Goal: Information Seeking & Learning: Find specific fact

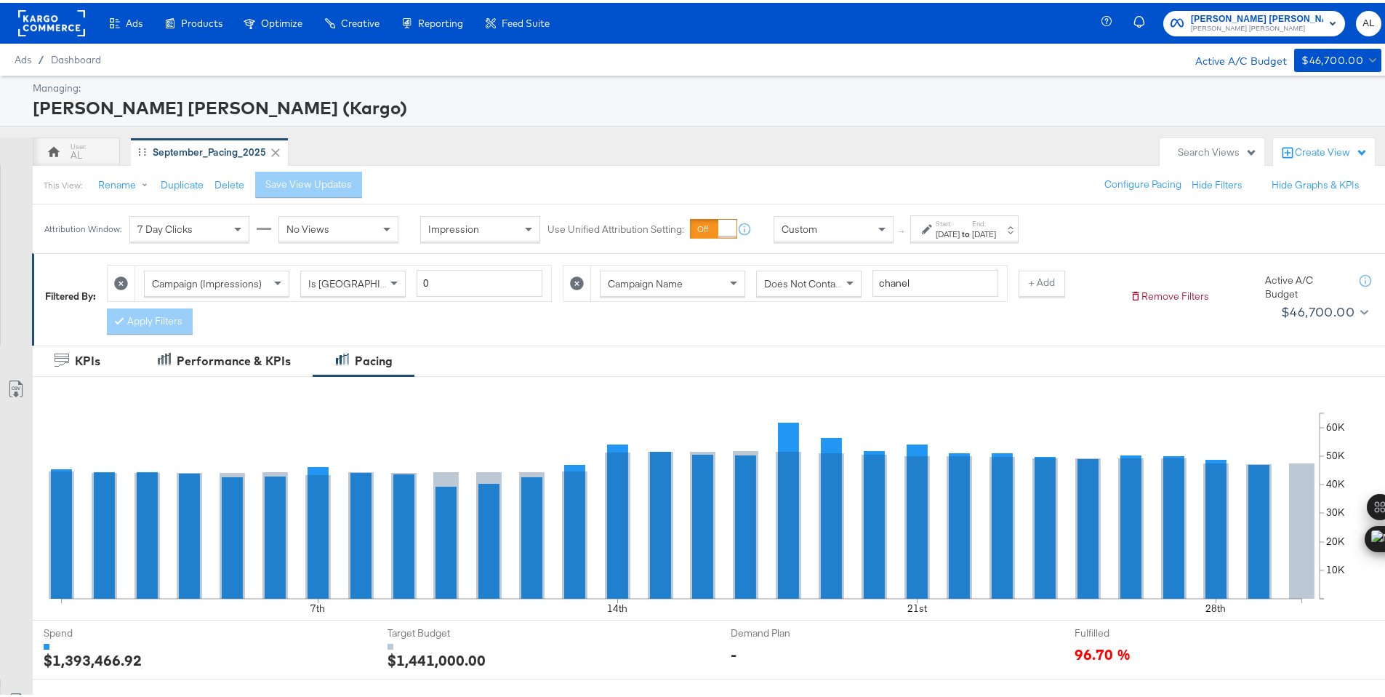
click at [804, 223] on span "Custom" at bounding box center [800, 226] width 36 height 13
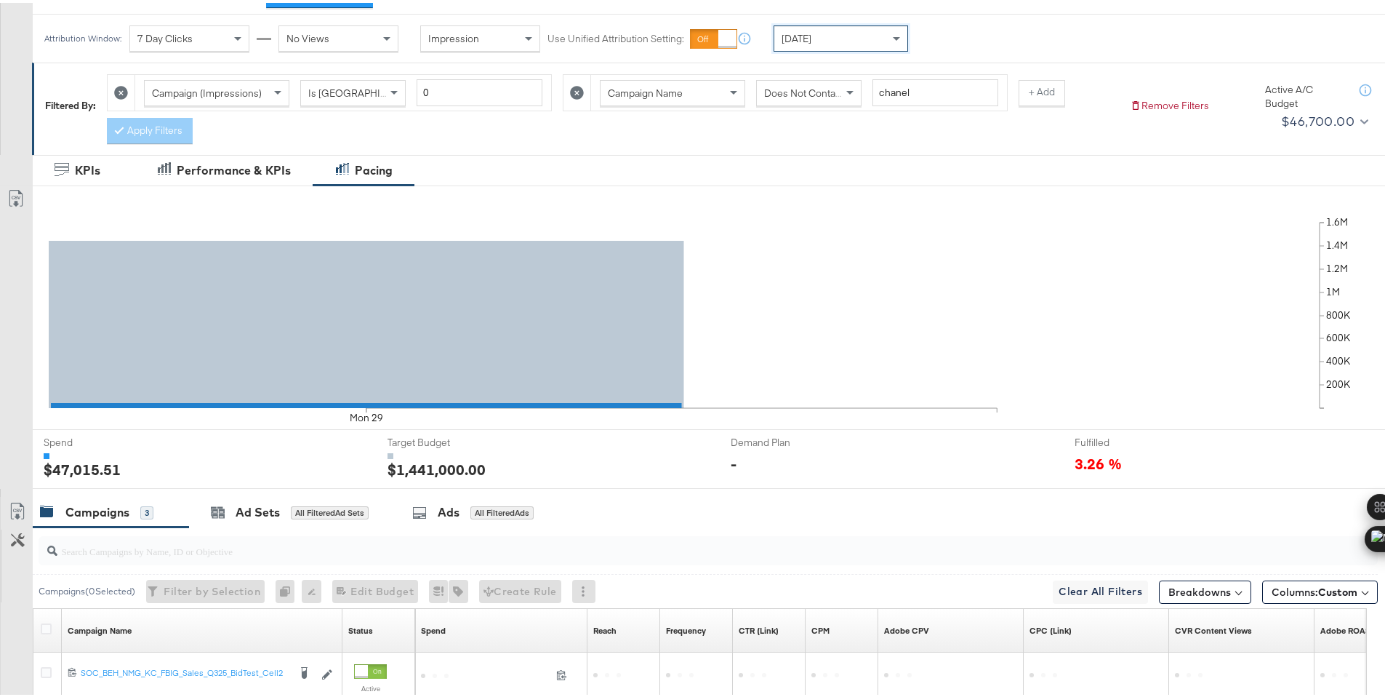
scroll to position [424, 0]
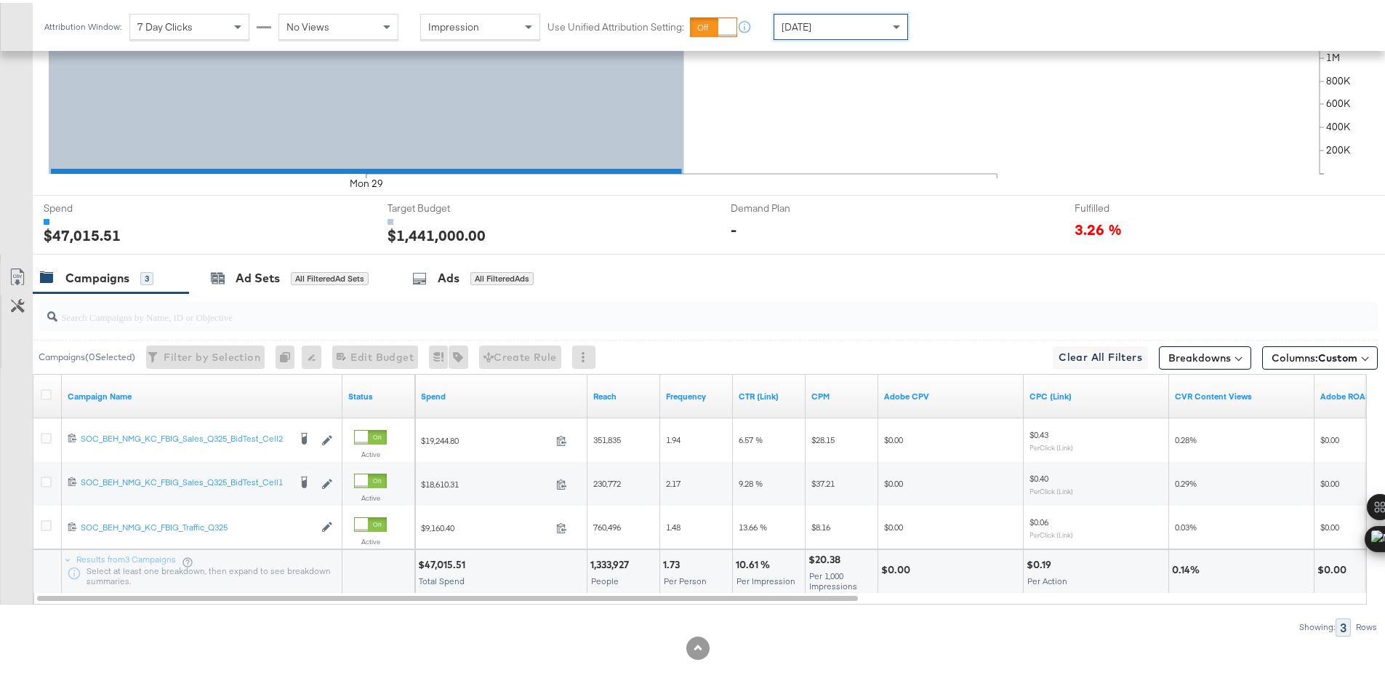
click at [433, 561] on div "$47,015.51" at bounding box center [444, 562] width 52 height 14
copy div "47,015.51"
click at [833, 23] on div "Today" at bounding box center [841, 24] width 133 height 25
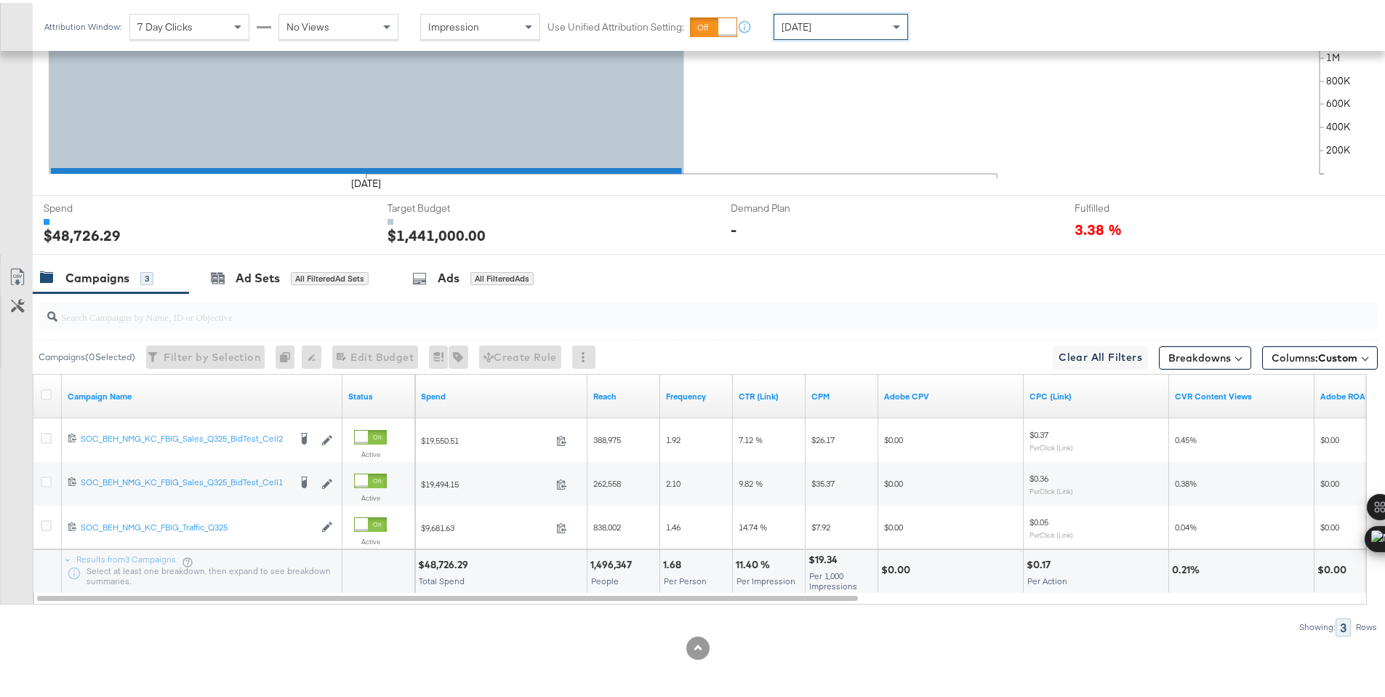
click at [443, 562] on div "$48,726.29" at bounding box center [445, 562] width 55 height 14
copy div "48,726.29"
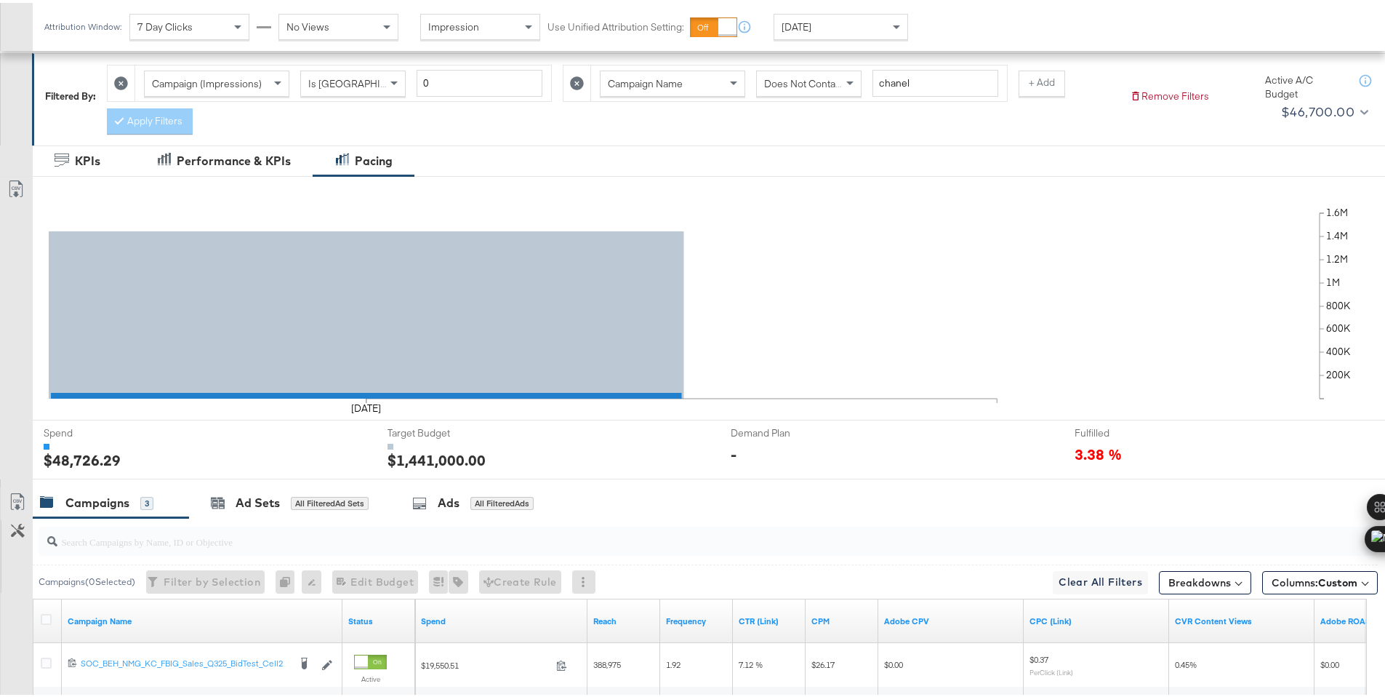
scroll to position [0, 0]
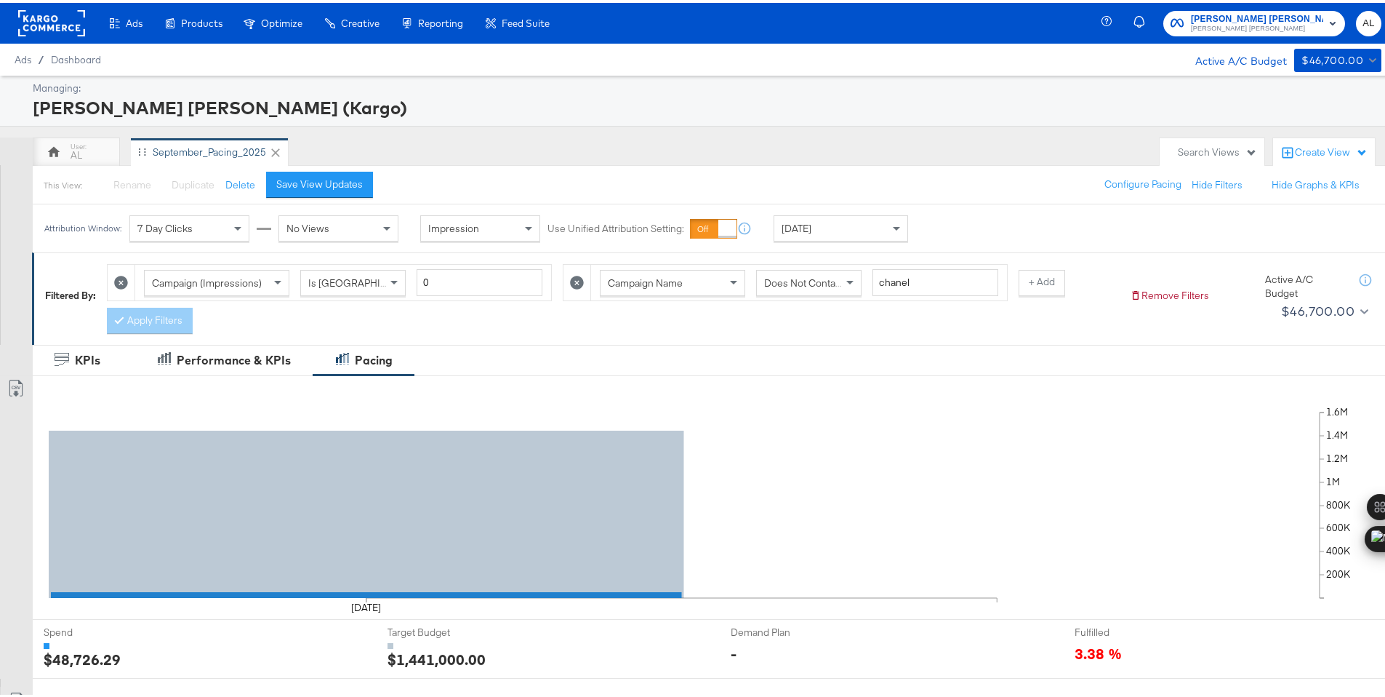
click at [61, 28] on rect at bounding box center [51, 20] width 67 height 26
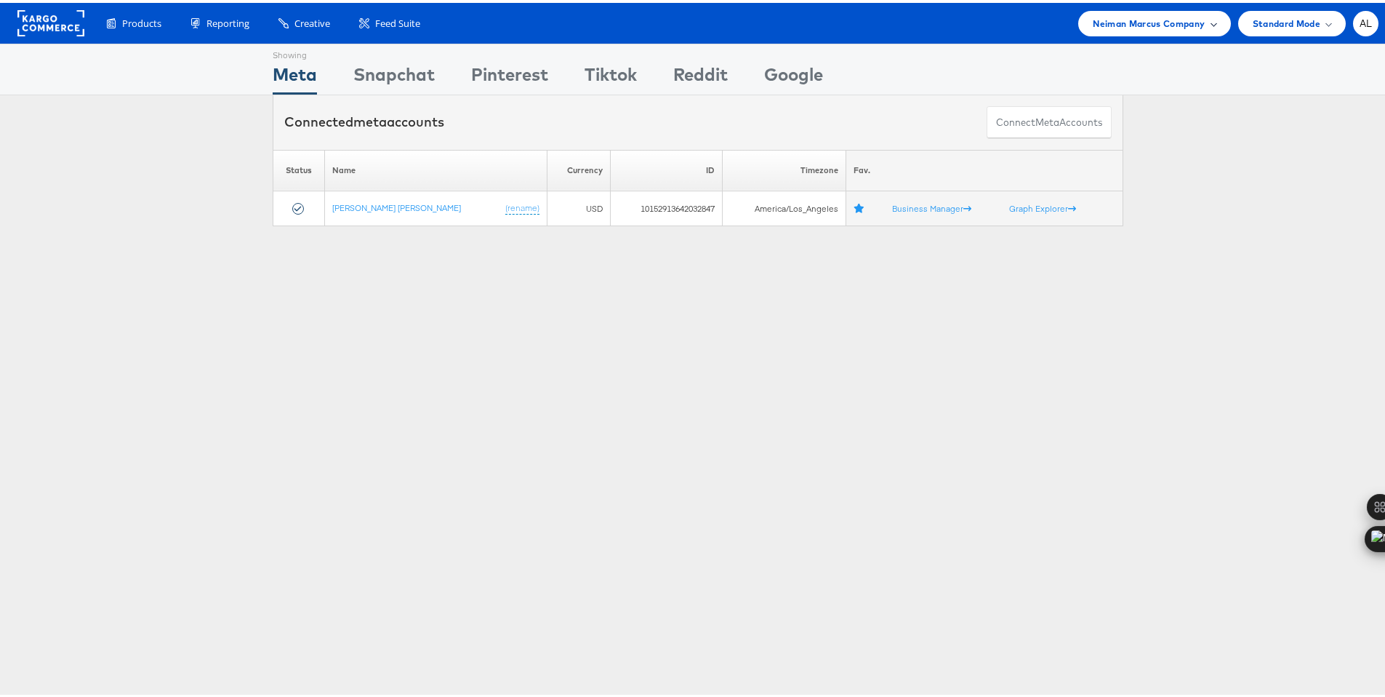
click at [1100, 24] on span "Neiman Marcus Company" at bounding box center [1149, 20] width 112 height 15
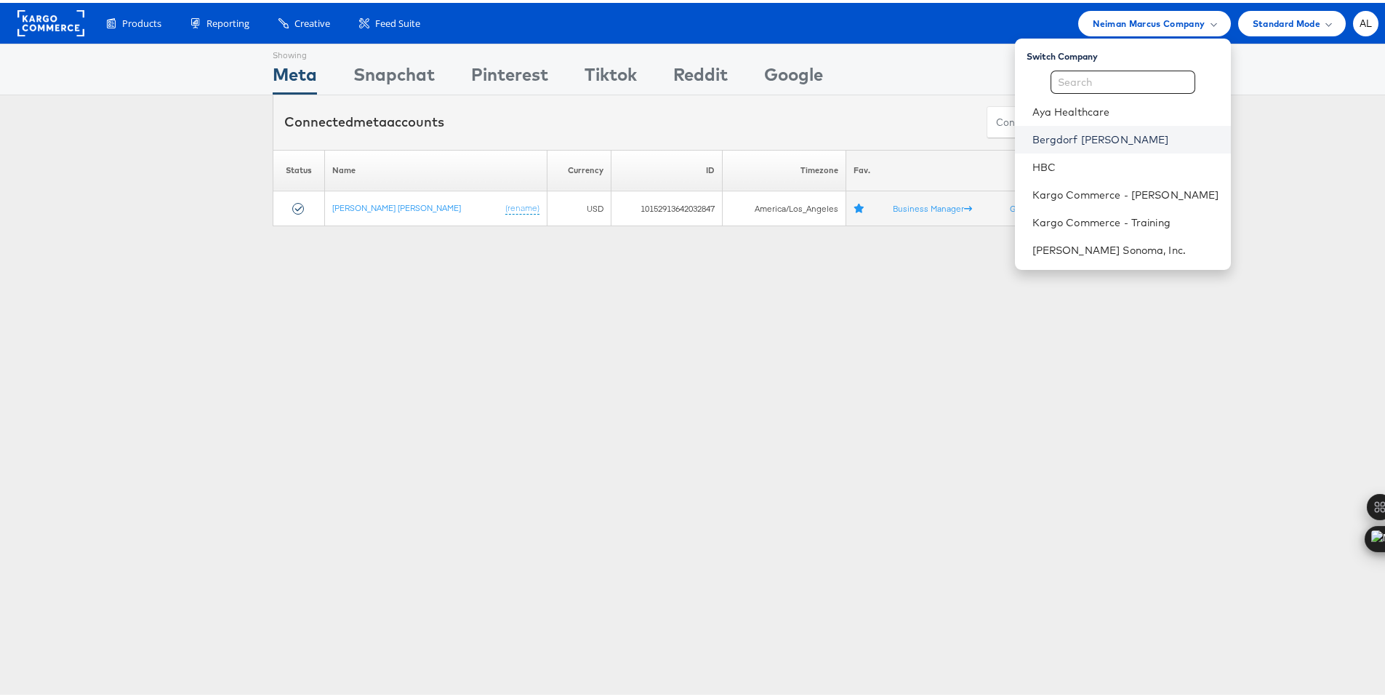
click at [1056, 138] on link "Bergdorf Goodman" at bounding box center [1126, 136] width 187 height 15
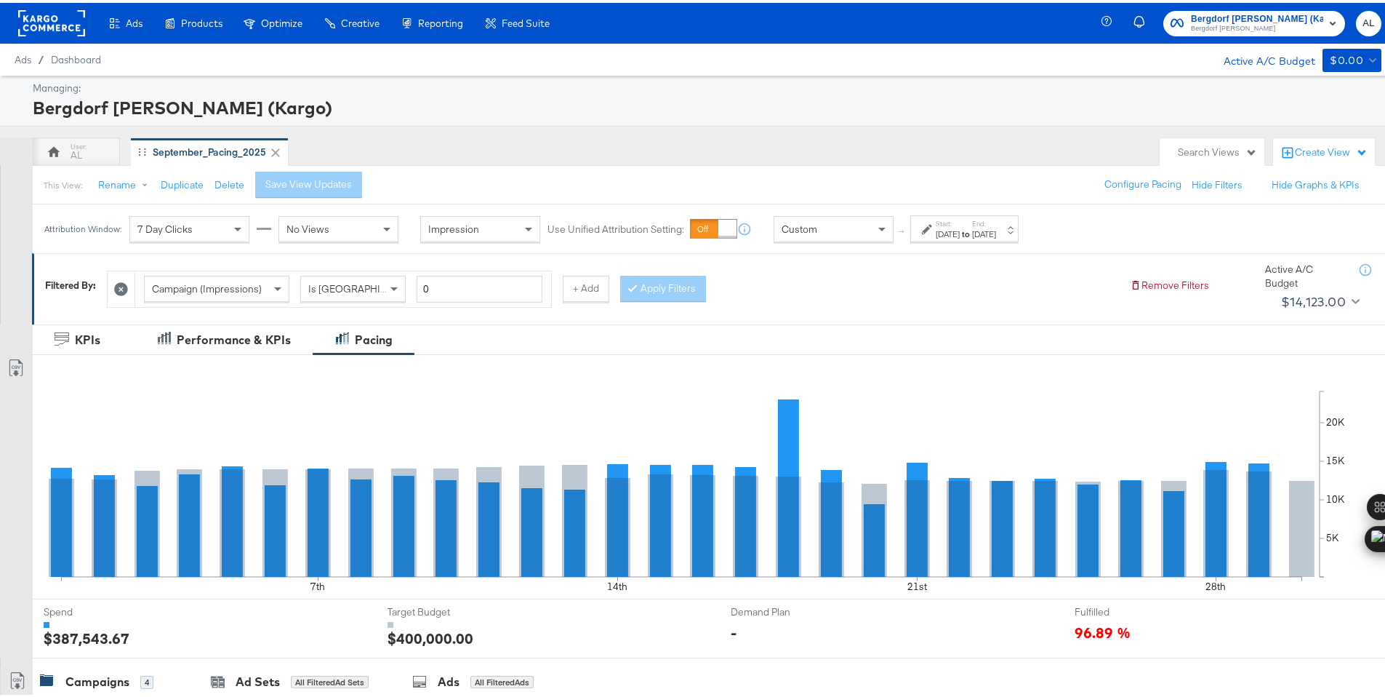
click at [772, 228] on div "Attribution Window: 7 Day Clicks No Views Impression Use Unified Attribution Se…" at bounding box center [535, 225] width 1004 height 49
click at [807, 226] on span "Custom" at bounding box center [800, 226] width 36 height 13
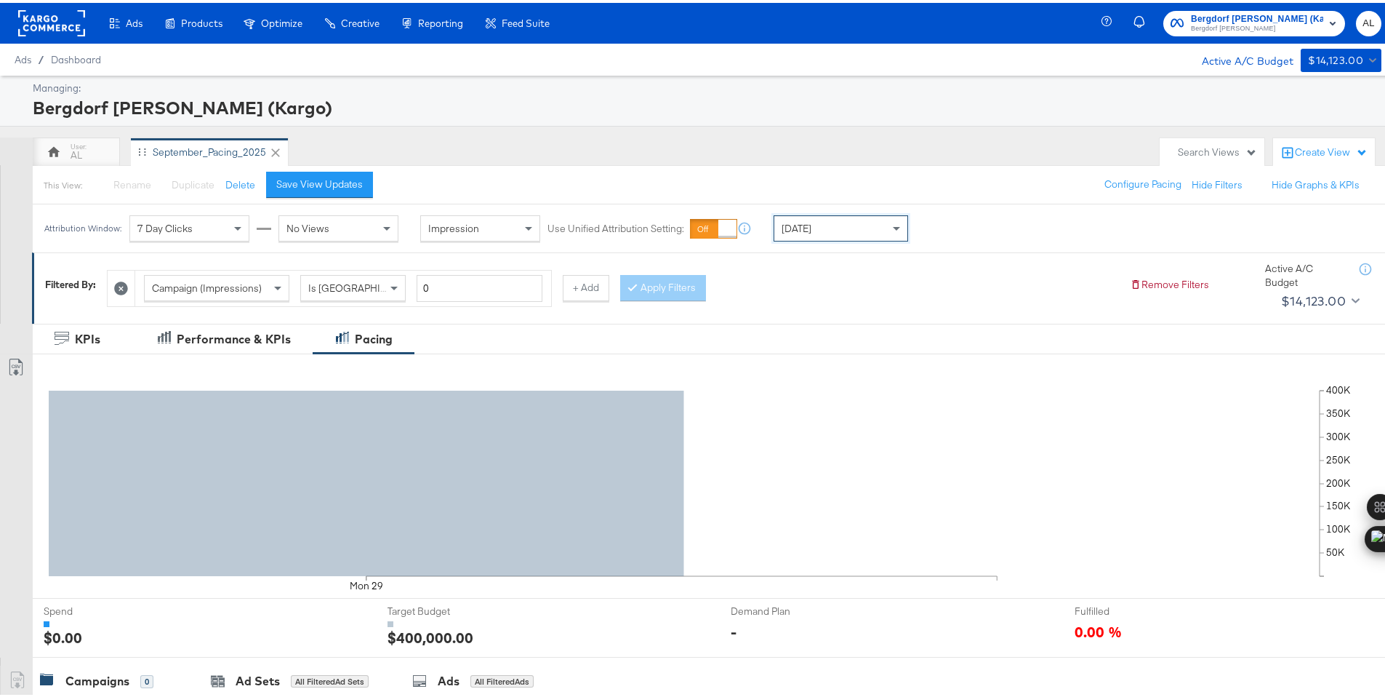
scroll to position [359, 0]
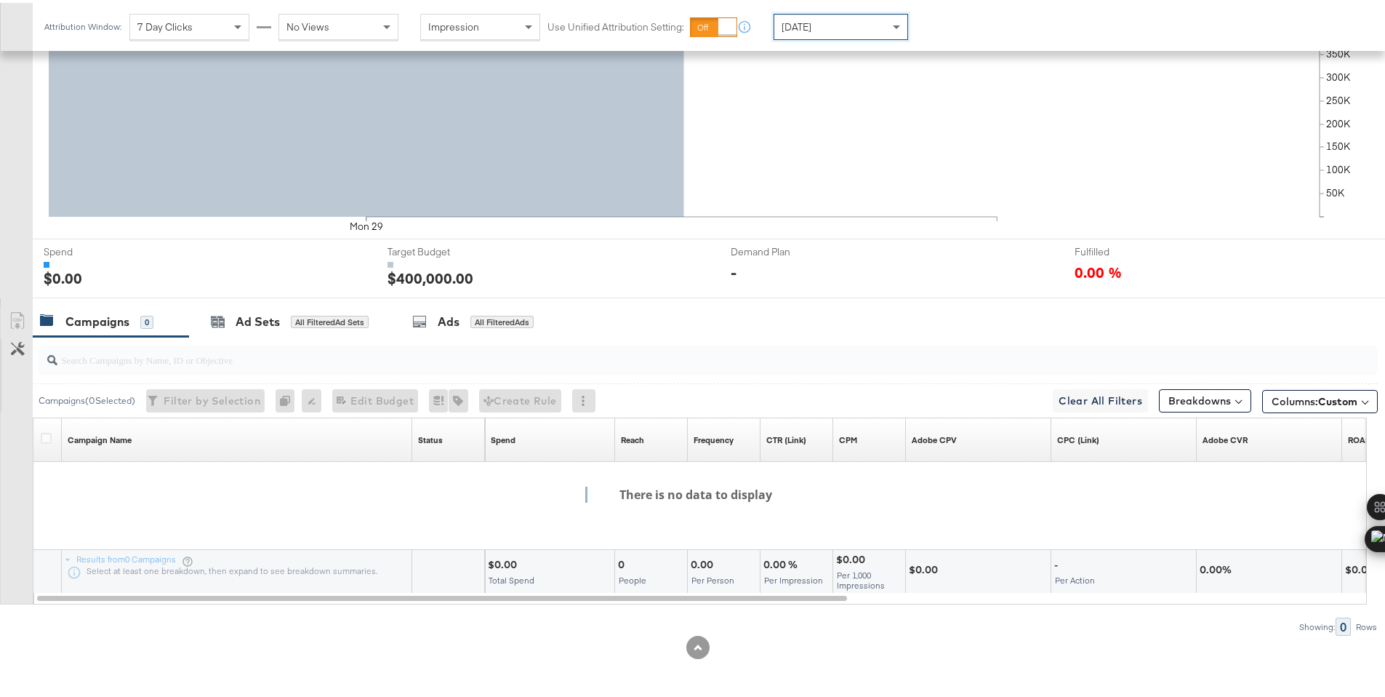
click at [815, 21] on div "[DATE]" at bounding box center [841, 24] width 133 height 25
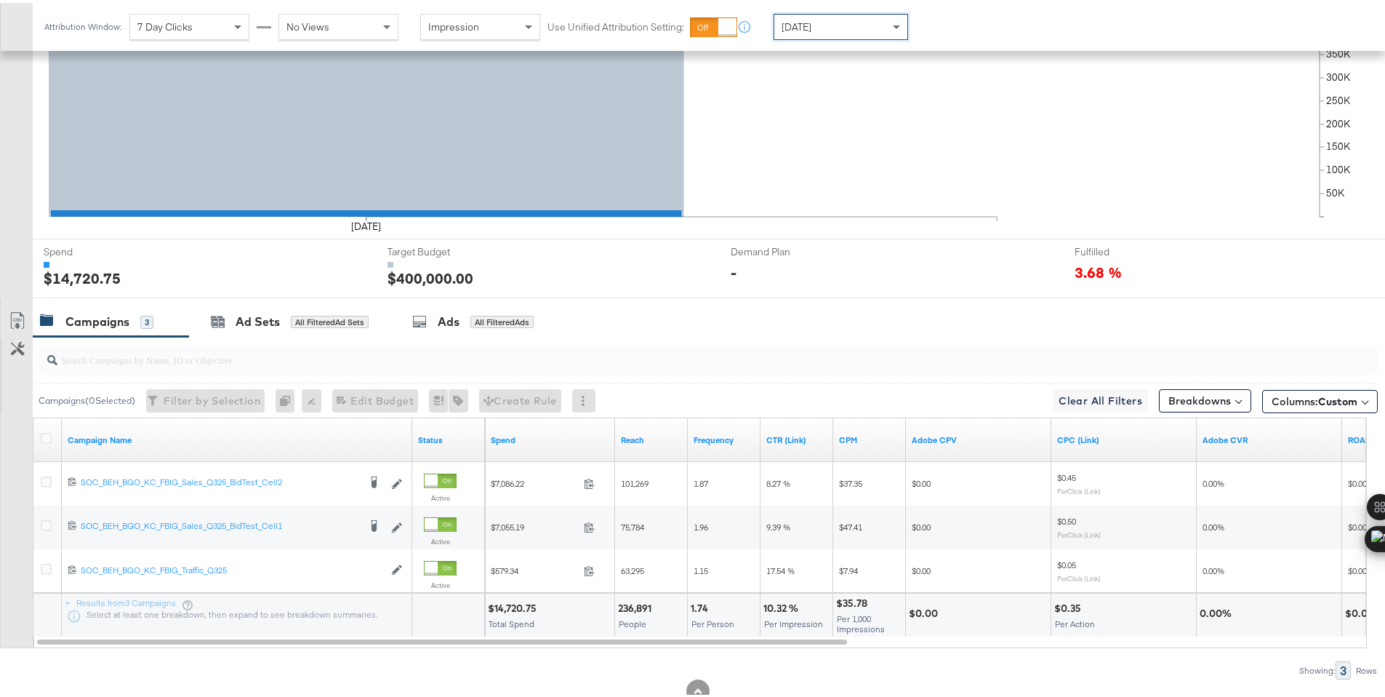
click at [508, 605] on div "$14,720.75" at bounding box center [514, 606] width 53 height 14
copy div "14,720.75"
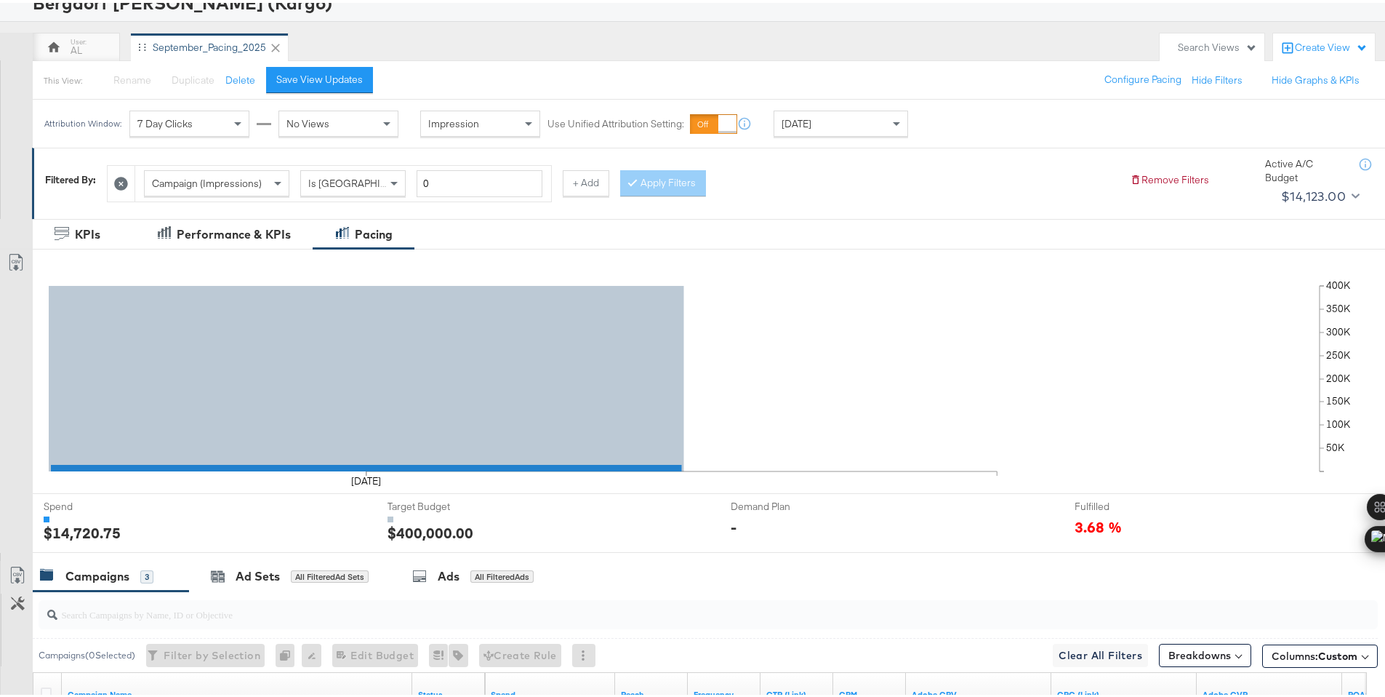
scroll to position [0, 0]
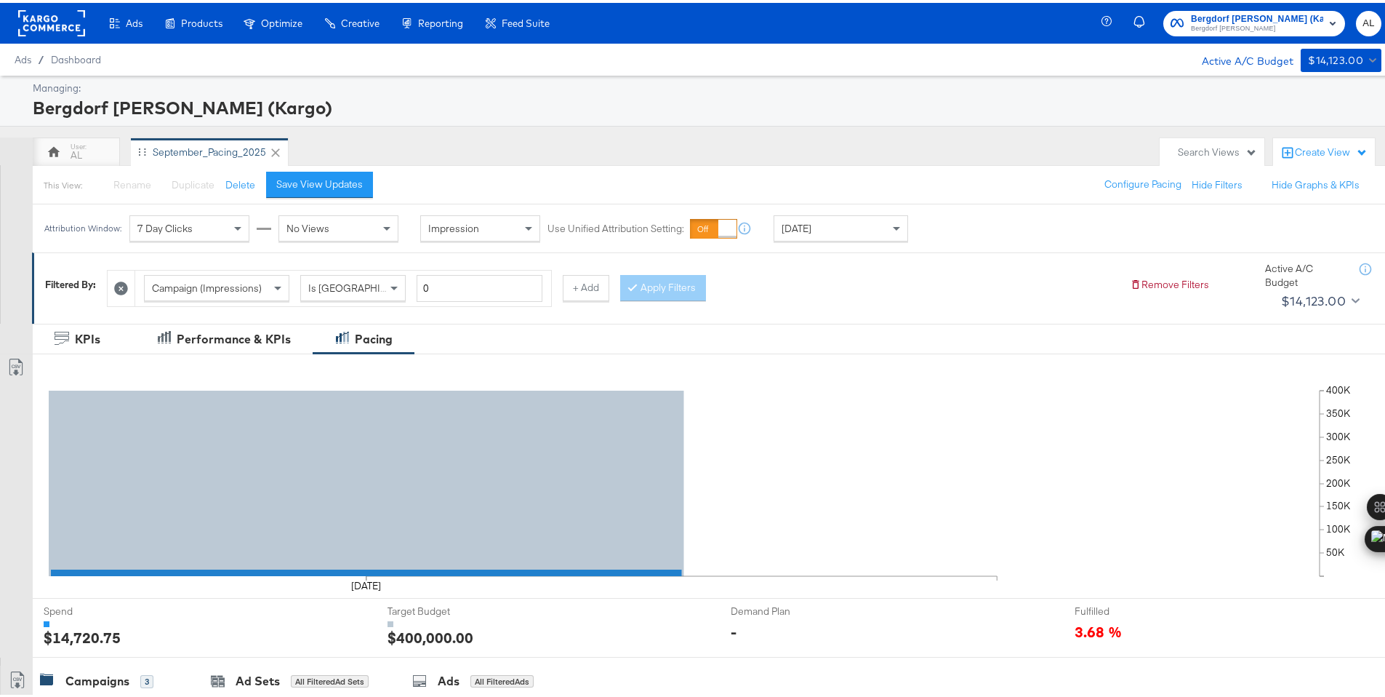
click at [63, 23] on rect at bounding box center [51, 20] width 67 height 26
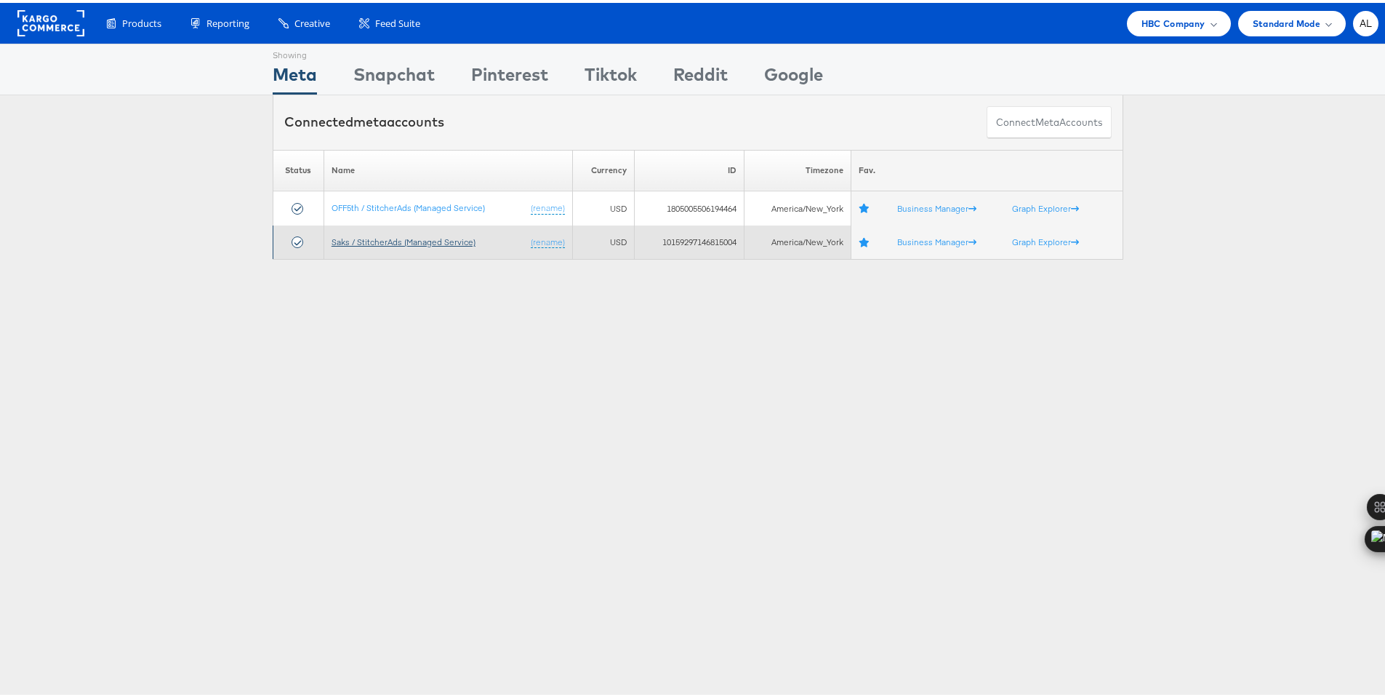
click at [423, 239] on link "Saks / StitcherAds (Managed Service)" at bounding box center [404, 238] width 144 height 11
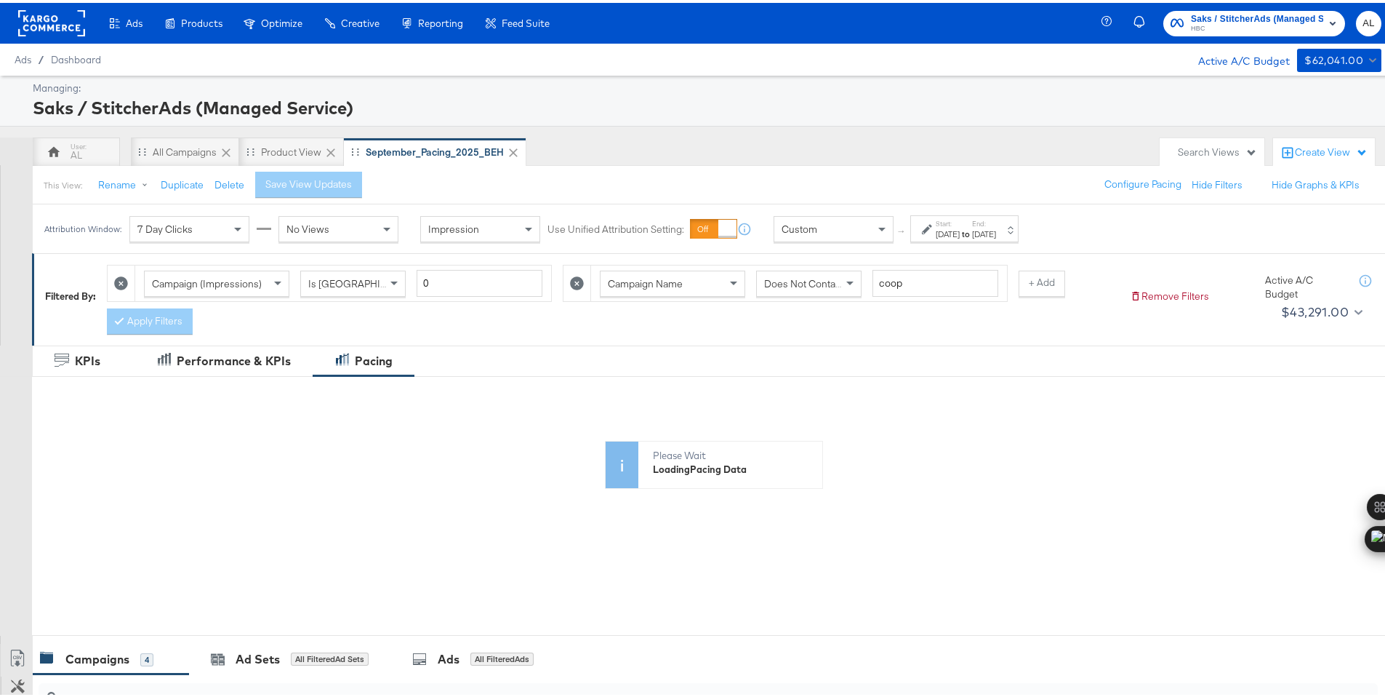
click at [871, 229] on div "Custom" at bounding box center [834, 226] width 119 height 25
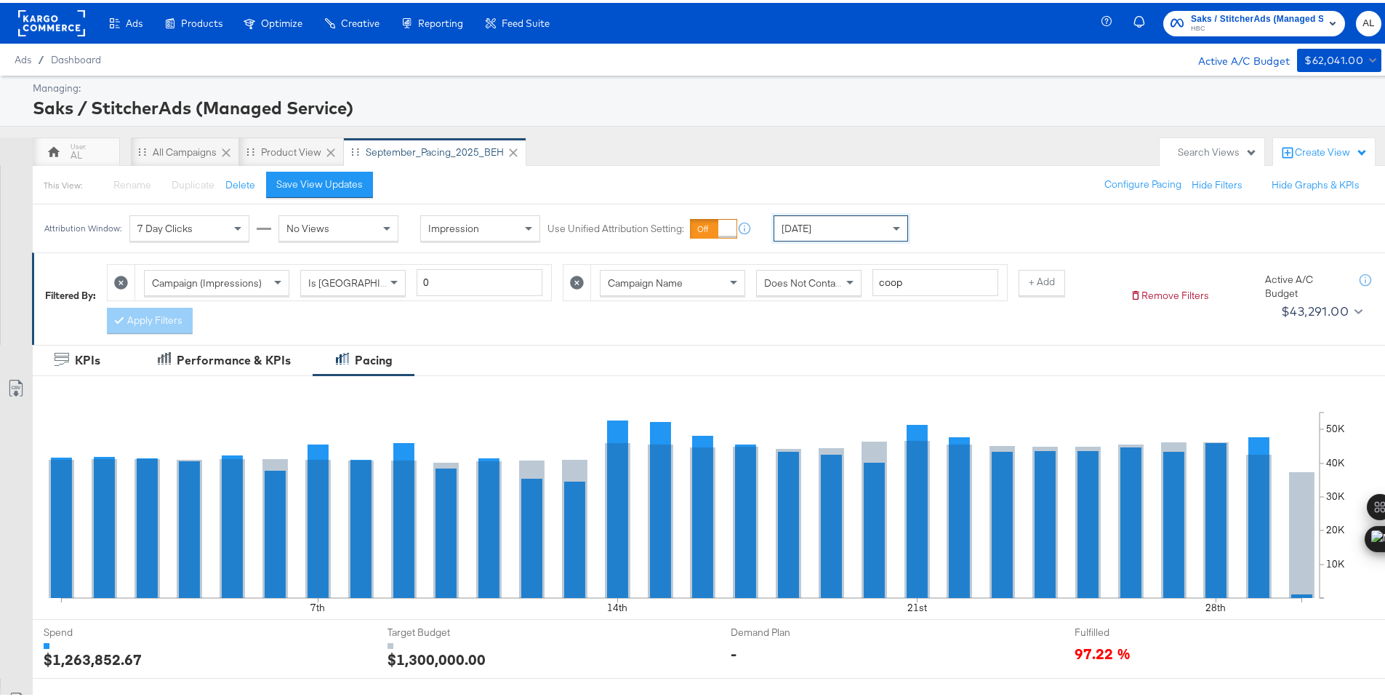
scroll to position [380, 0]
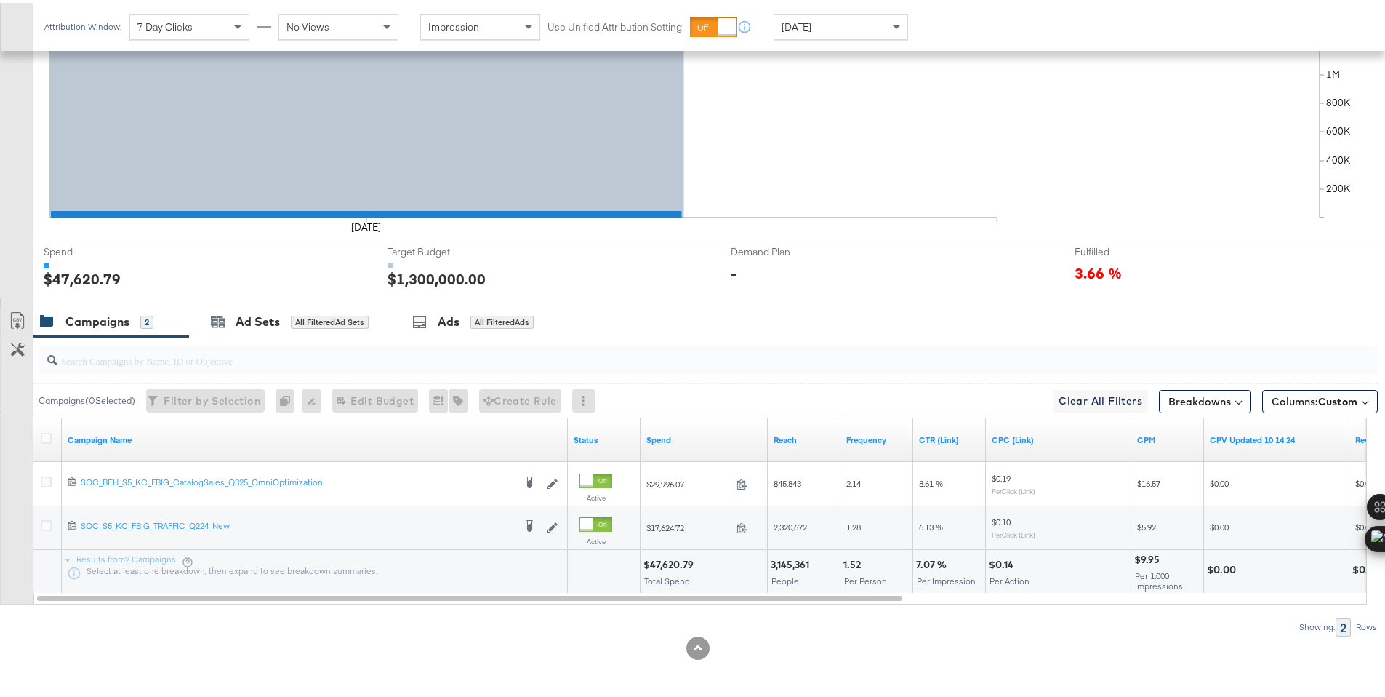
click at [668, 560] on div "$47,620.79" at bounding box center [671, 562] width 55 height 14
copy div "47,620.79"
